Goal: Browse casually

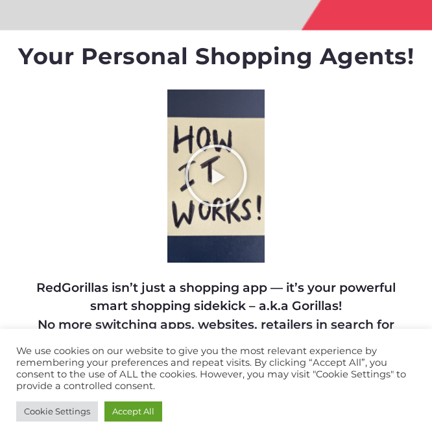
scroll to position [75, 0]
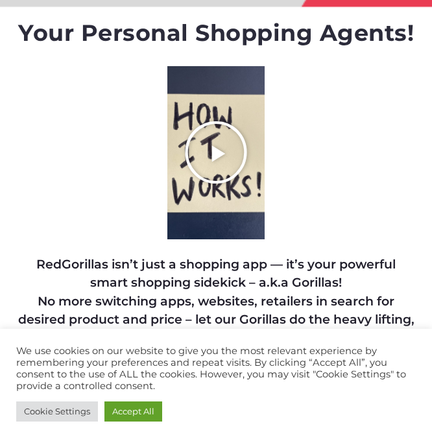
click at [196, 154] on icon "Play Video about RedGorillas How it Works" at bounding box center [216, 152] width 65 height 65
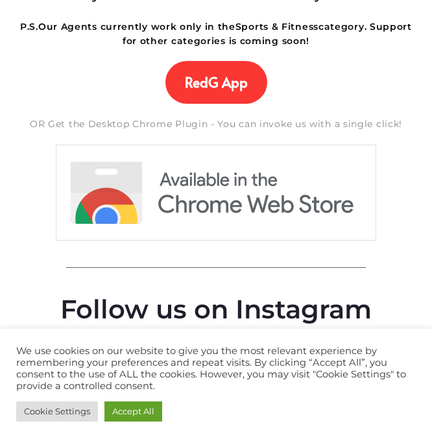
scroll to position [420, 0]
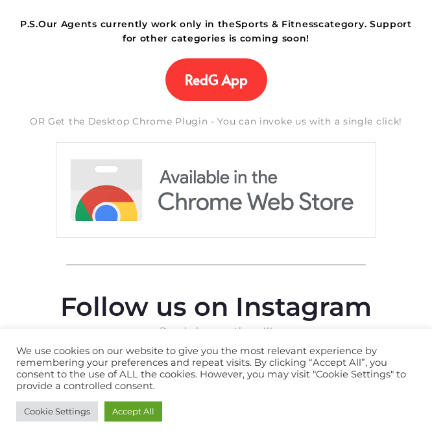
click at [223, 254] on div at bounding box center [216, 265] width 400 height 27
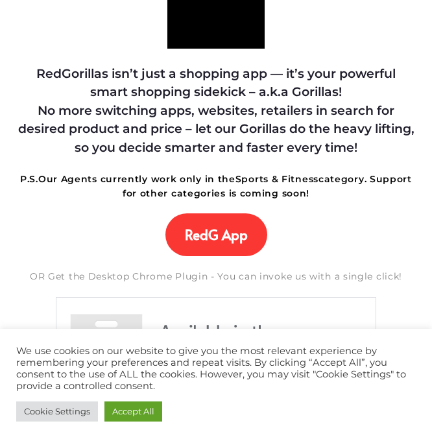
scroll to position [7, 0]
